Goal: Task Accomplishment & Management: Manage account settings

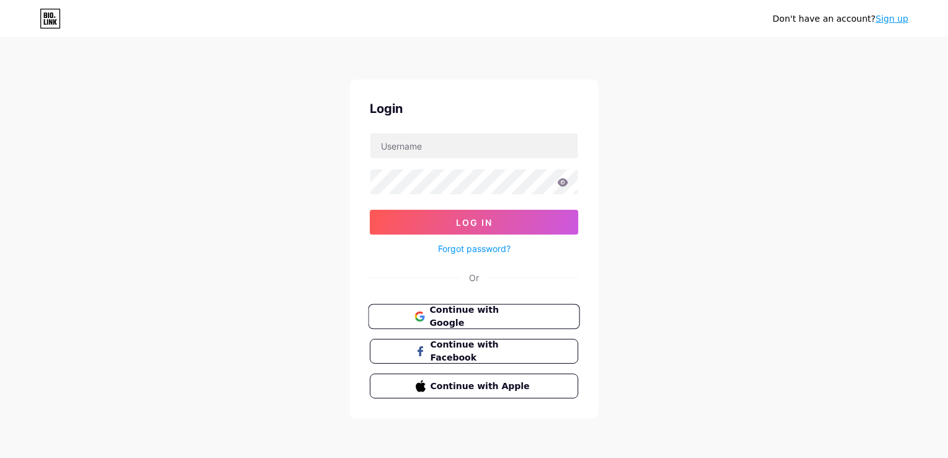
click at [485, 317] on span "Continue with Google" at bounding box center [481, 316] width 104 height 27
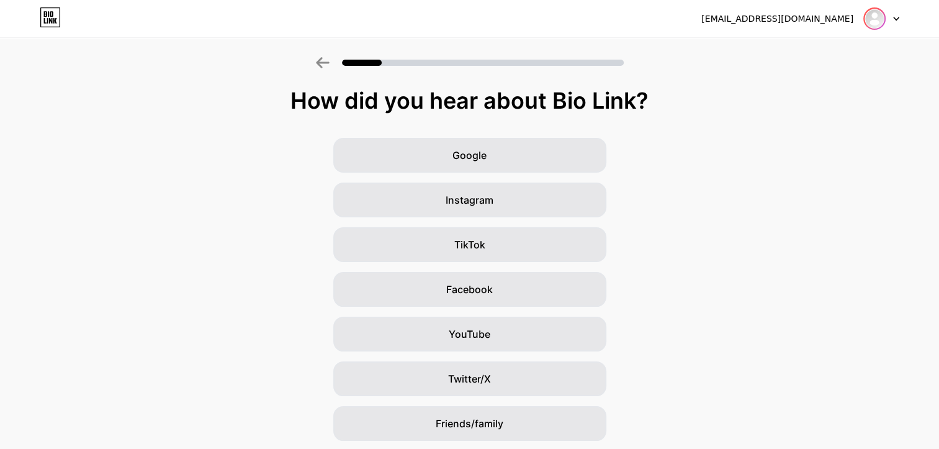
click at [876, 19] on img at bounding box center [874, 19] width 20 height 20
click at [701, 218] on div "Google Instagram TikTok Facebook YouTube Twitter/X Friends/family Other" at bounding box center [469, 311] width 939 height 347
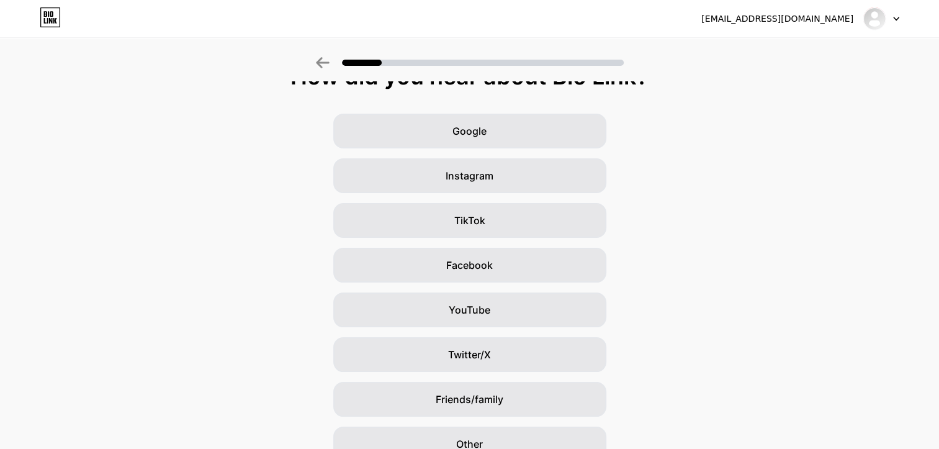
scroll to position [86, 0]
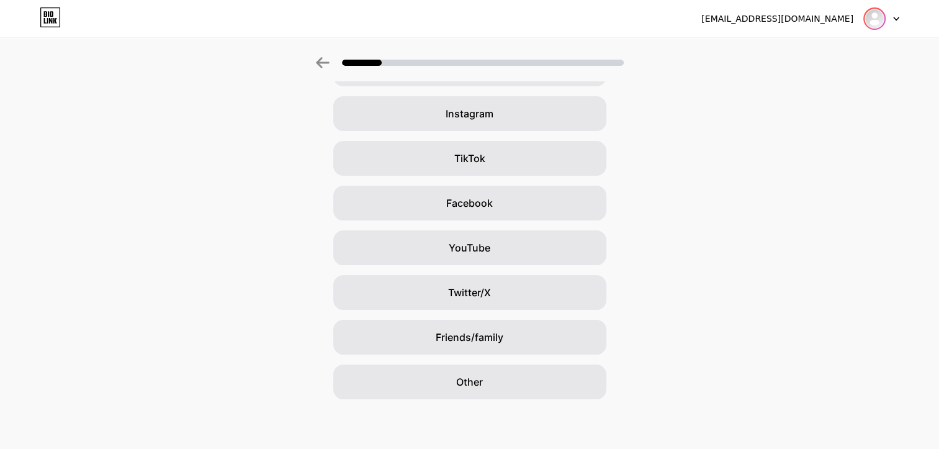
click at [877, 24] on img at bounding box center [874, 19] width 20 height 20
click at [775, 56] on li "Logout" at bounding box center [822, 51] width 154 height 34
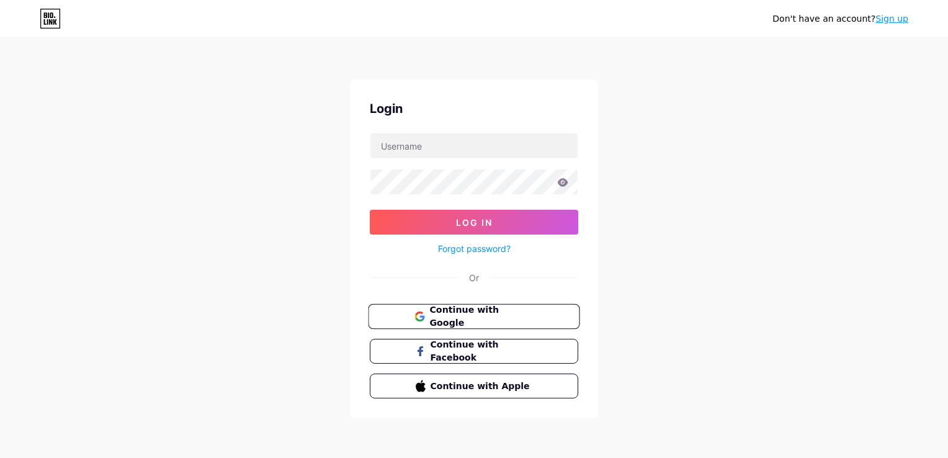
click at [500, 319] on span "Continue with Google" at bounding box center [481, 316] width 104 height 27
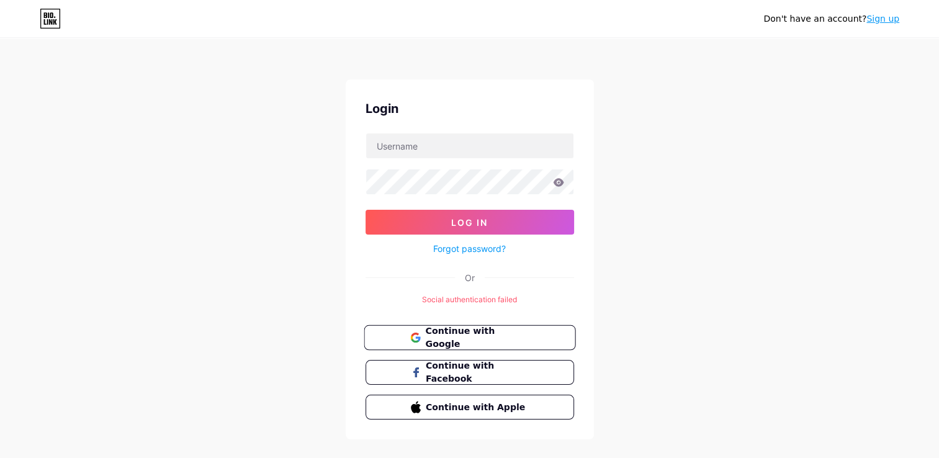
click at [454, 341] on span "Continue with Google" at bounding box center [477, 338] width 104 height 27
click at [471, 137] on input "text" at bounding box center [469, 145] width 207 height 25
click at [365, 210] on button "Log In" at bounding box center [469, 222] width 208 height 25
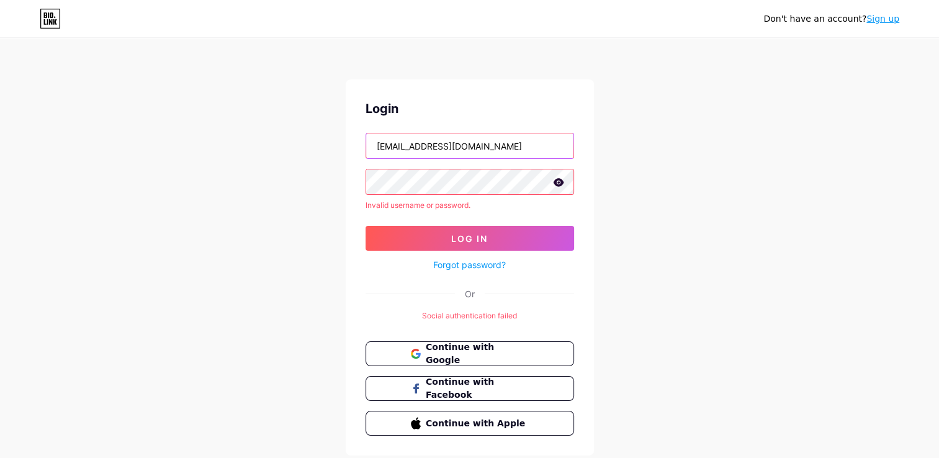
drag, startPoint x: 410, startPoint y: 148, endPoint x: 351, endPoint y: 153, distance: 59.1
click at [351, 153] on div "Login zybconz@gmail.com Invalid username or password. Log In Forgot password? O…" at bounding box center [470, 267] width 248 height 376
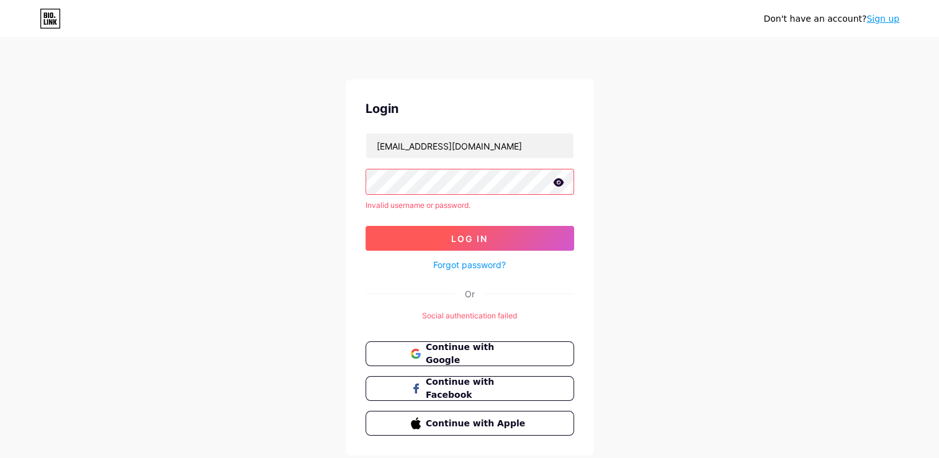
click at [511, 230] on button "Log In" at bounding box center [469, 238] width 208 height 25
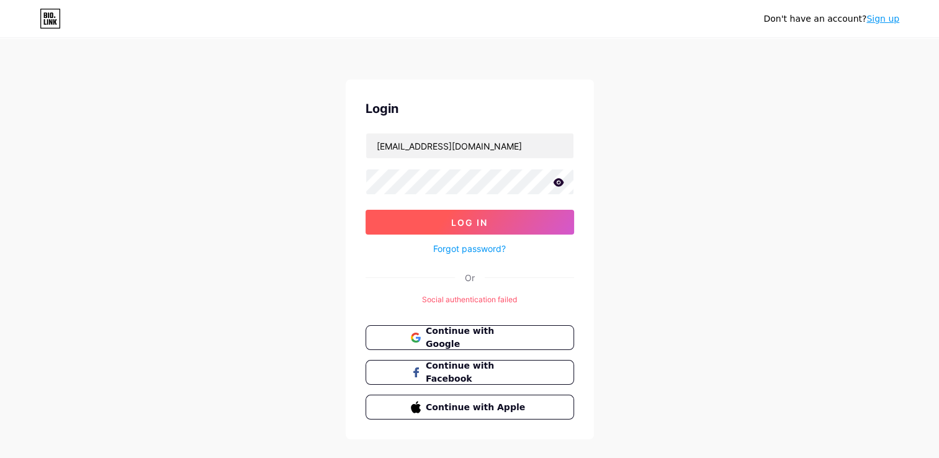
click at [470, 217] on span "Log In" at bounding box center [469, 222] width 37 height 11
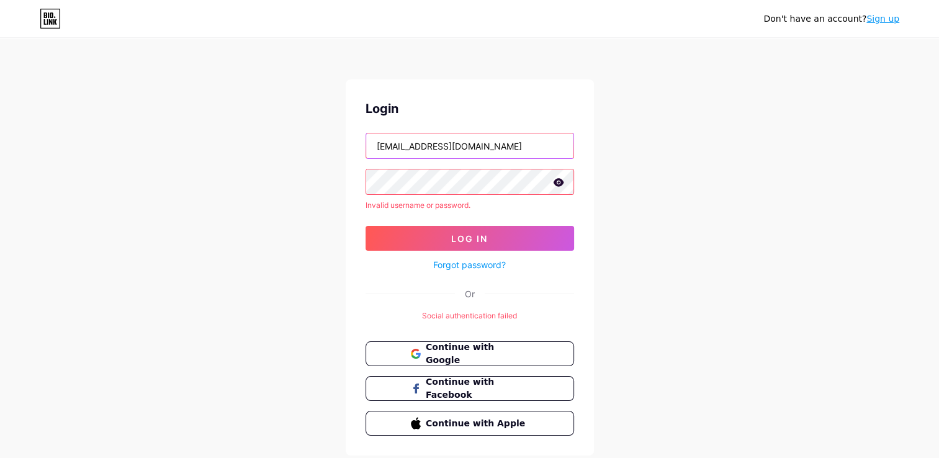
drag, startPoint x: 410, startPoint y: 145, endPoint x: 345, endPoint y: 137, distance: 65.0
click at [346, 137] on div "Login rezpconz@gmail.com Invalid username or password. Log In Forgot password? …" at bounding box center [470, 267] width 248 height 376
type input "zybconz@gmail.com"
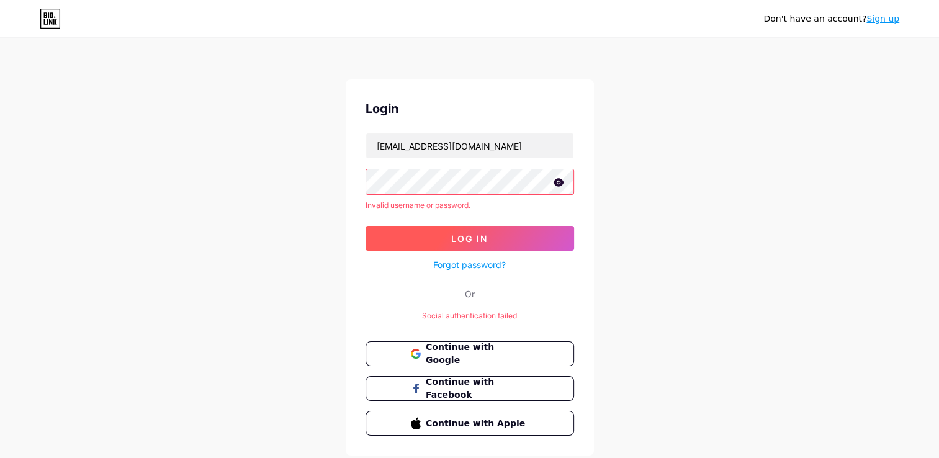
click at [521, 240] on button "Log In" at bounding box center [469, 238] width 208 height 25
click at [554, 178] on icon at bounding box center [558, 182] width 11 height 9
click at [460, 392] on span "Continue with Facebook" at bounding box center [477, 388] width 104 height 27
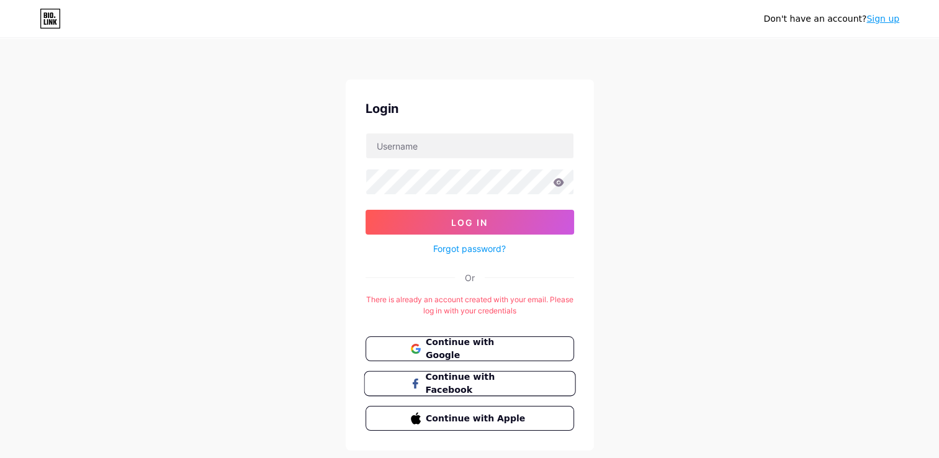
click at [475, 386] on span "Continue with Facebook" at bounding box center [477, 383] width 104 height 27
